Goal: Information Seeking & Learning: Learn about a topic

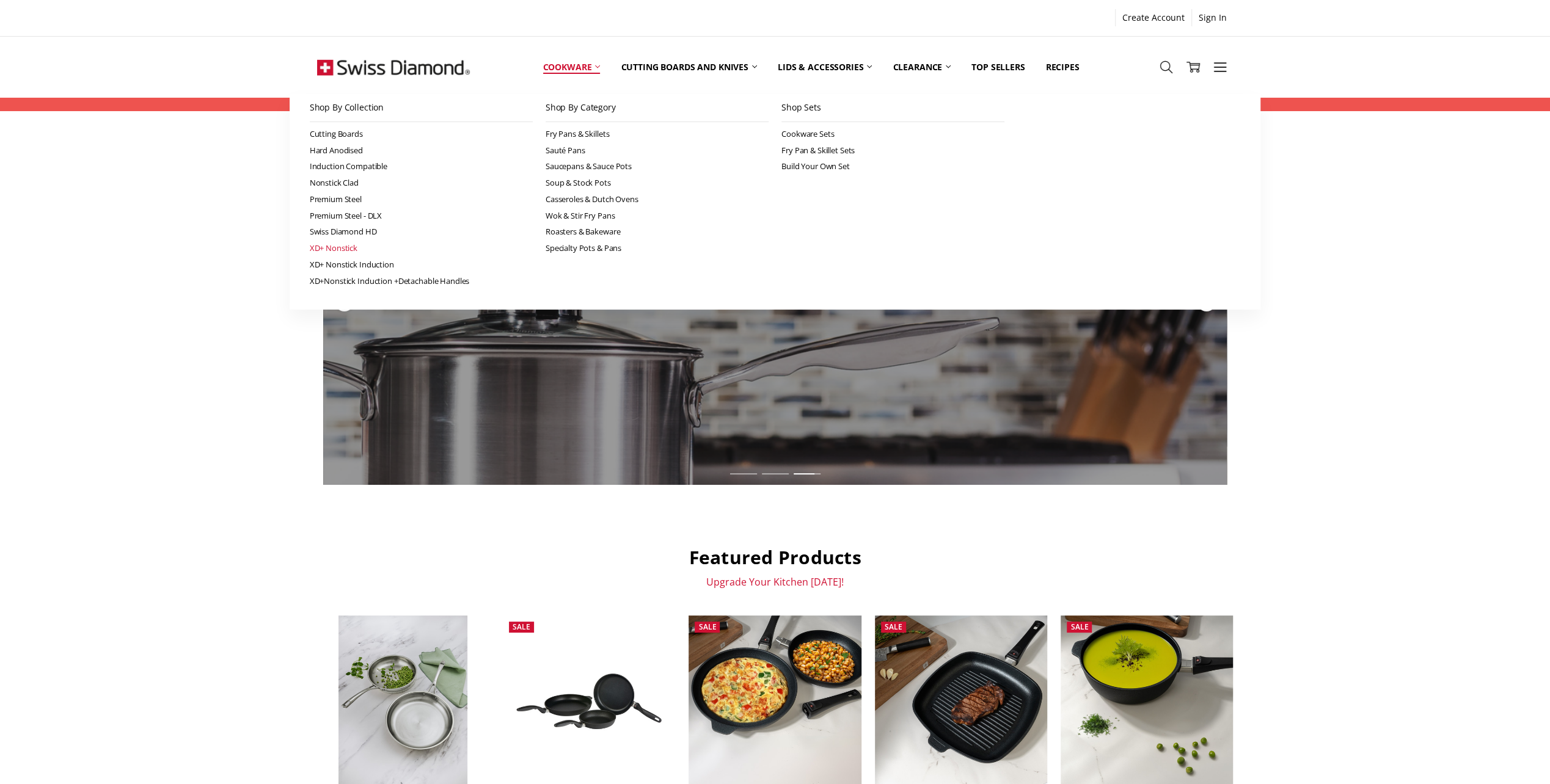
click at [352, 251] on link "XD+ Nonstick" at bounding box center [421, 249] width 223 height 17
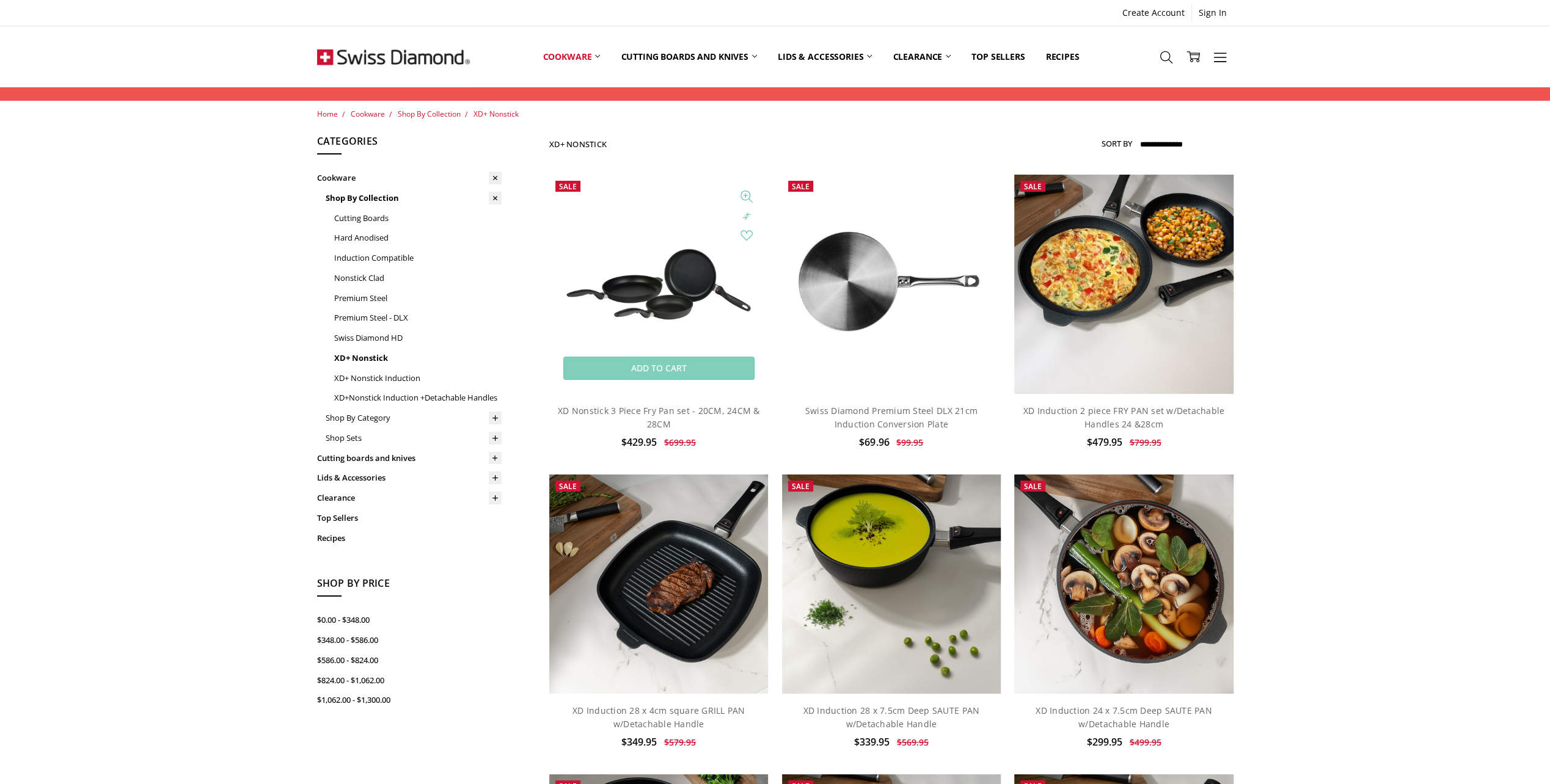
click at [708, 309] on img at bounding box center [658, 284] width 219 height 110
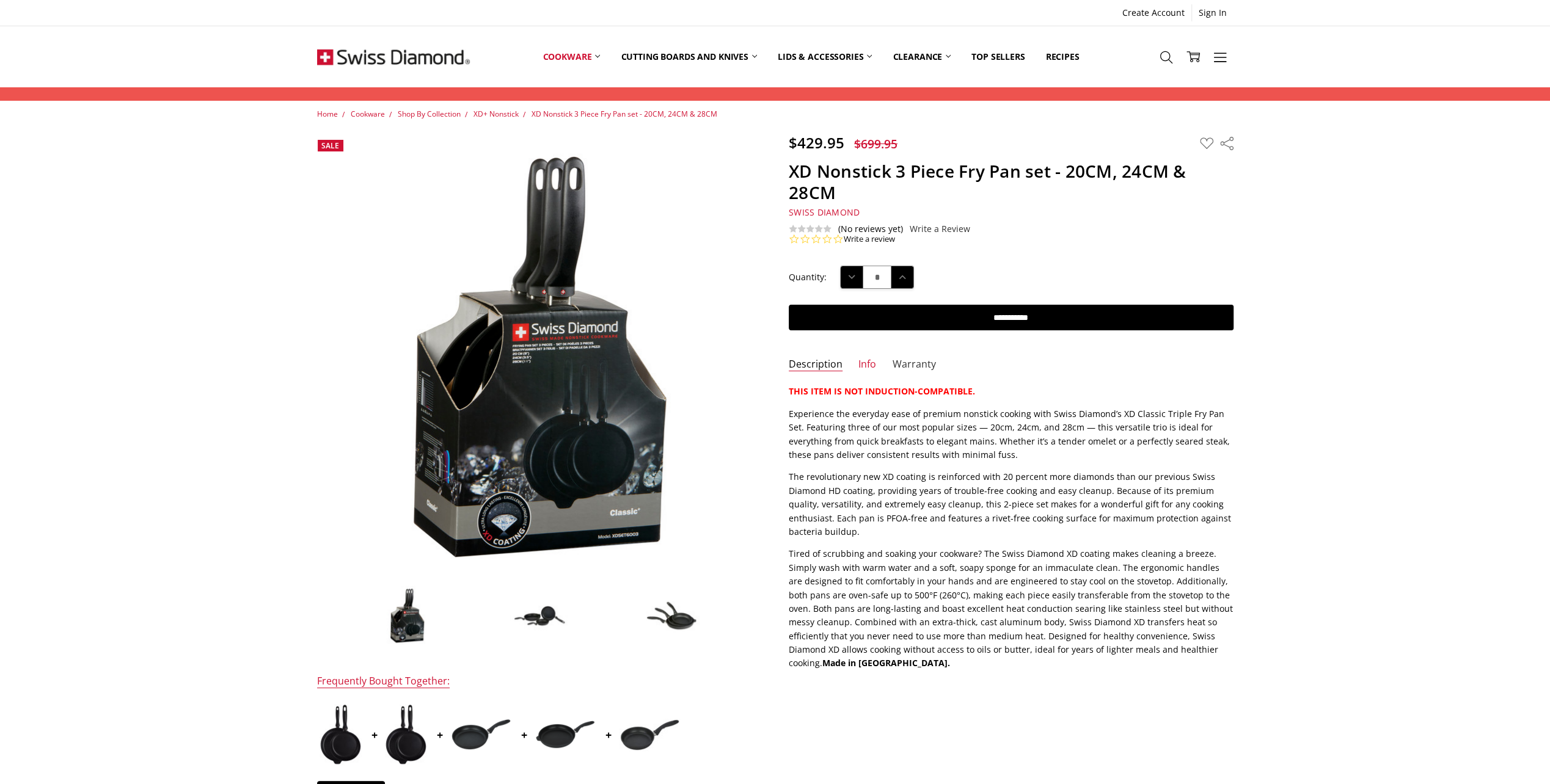
click at [903, 364] on link "Warranty" at bounding box center [914, 365] width 43 height 14
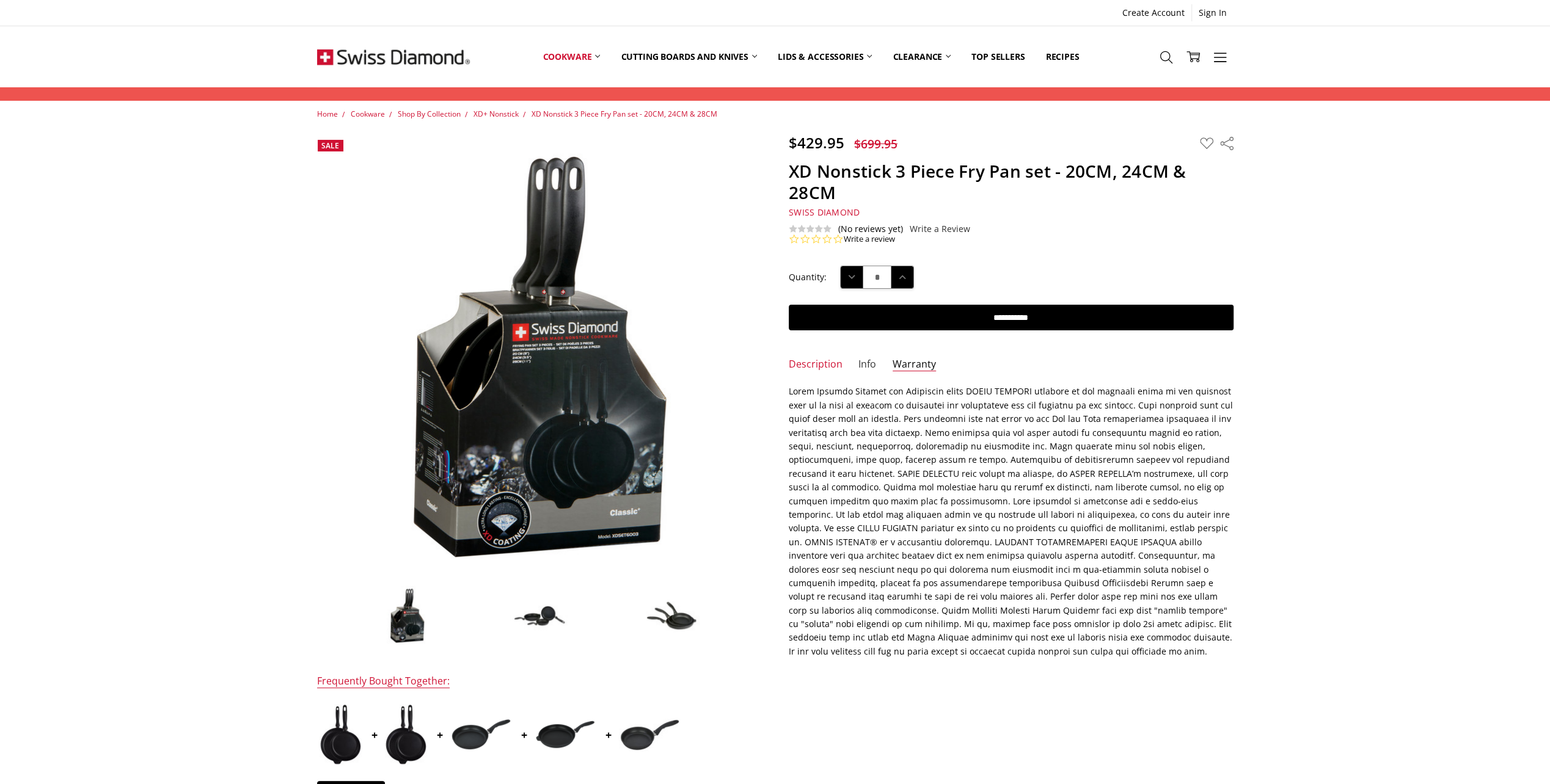
click at [871, 364] on link "Info" at bounding box center [867, 365] width 17 height 14
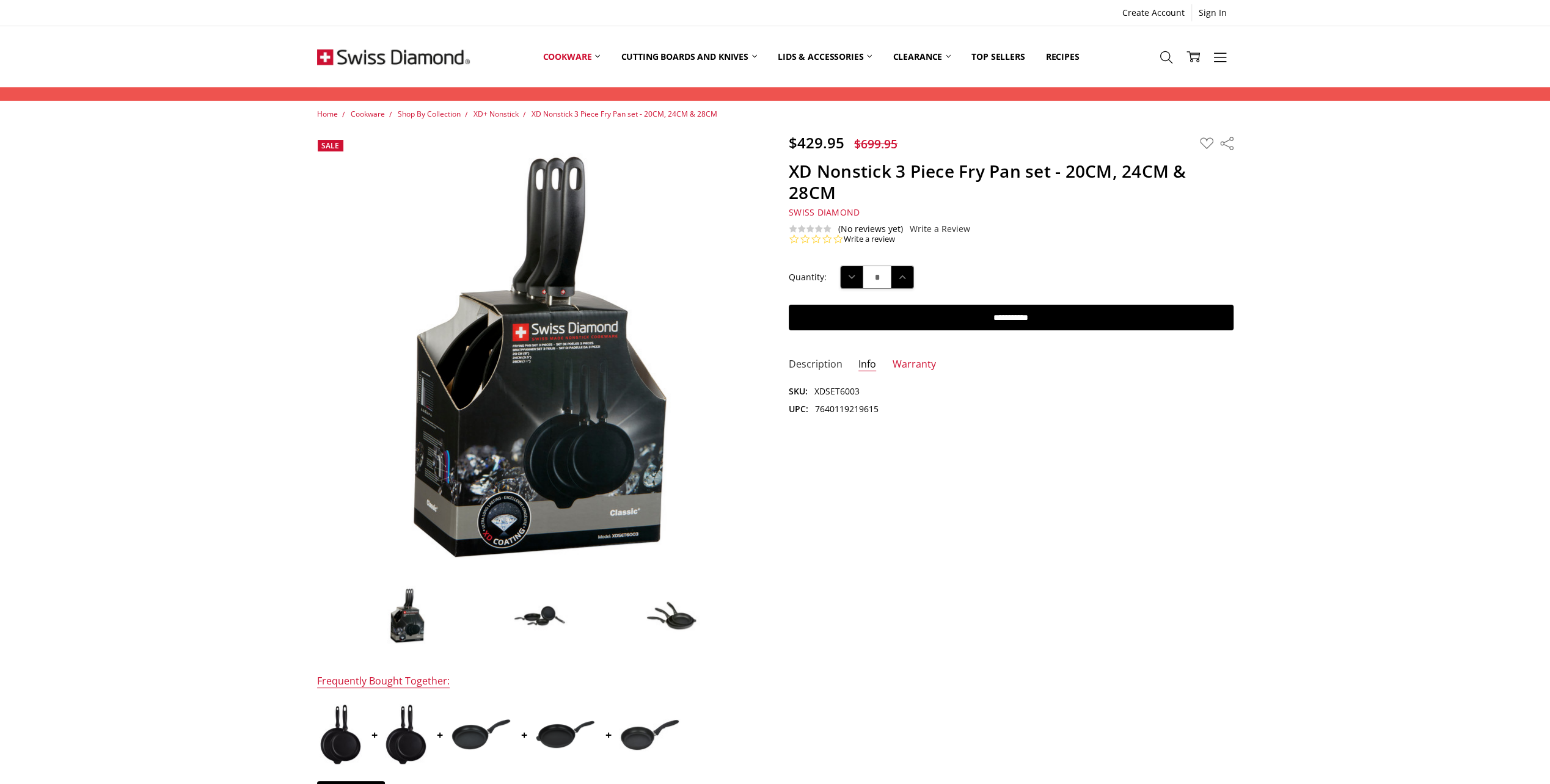
click at [821, 363] on link "Description" at bounding box center [815, 365] width 54 height 14
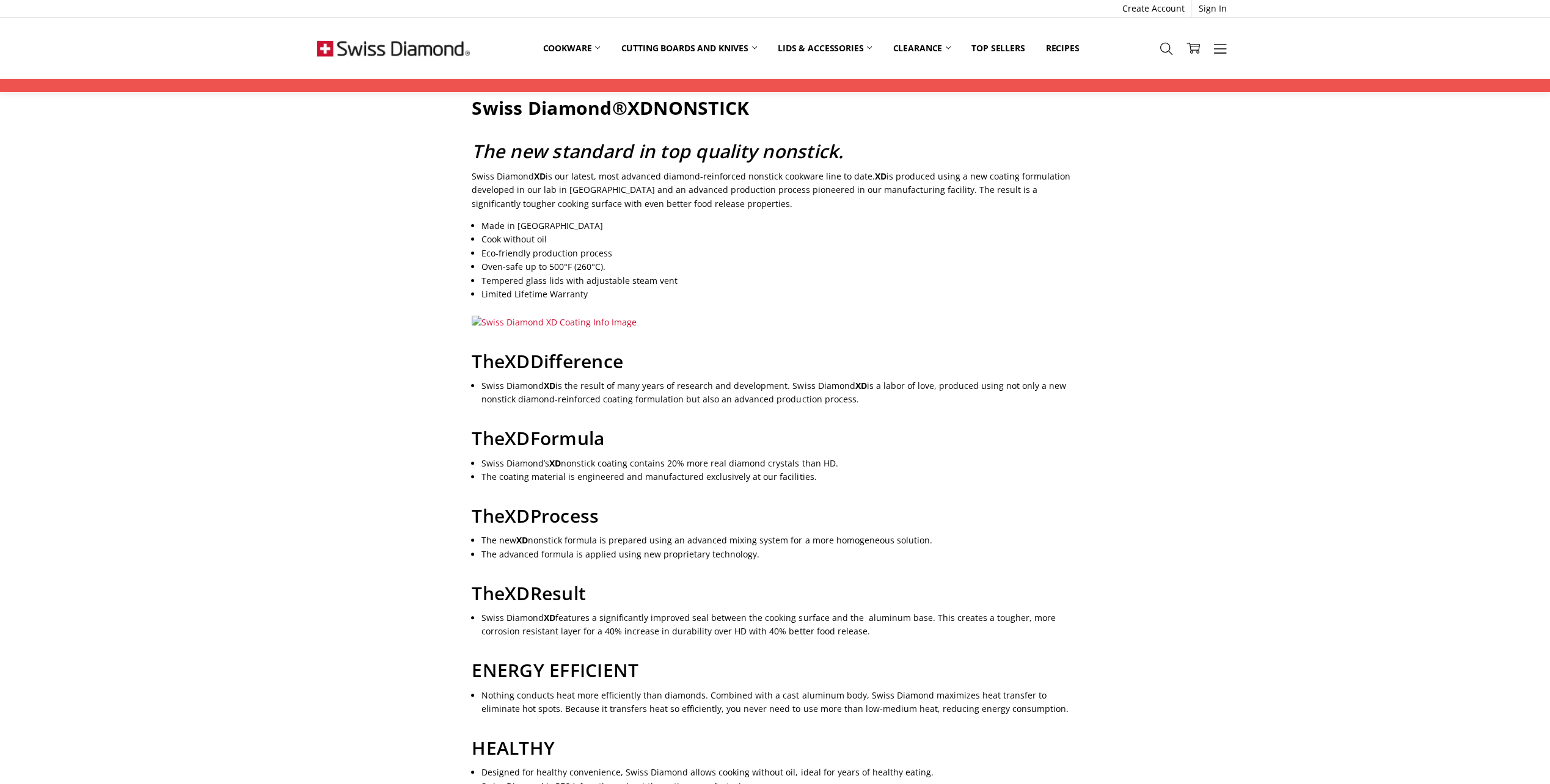
scroll to position [122, 0]
click at [604, 321] on img at bounding box center [554, 321] width 165 height 13
